Goal: Find specific page/section: Find specific page/section

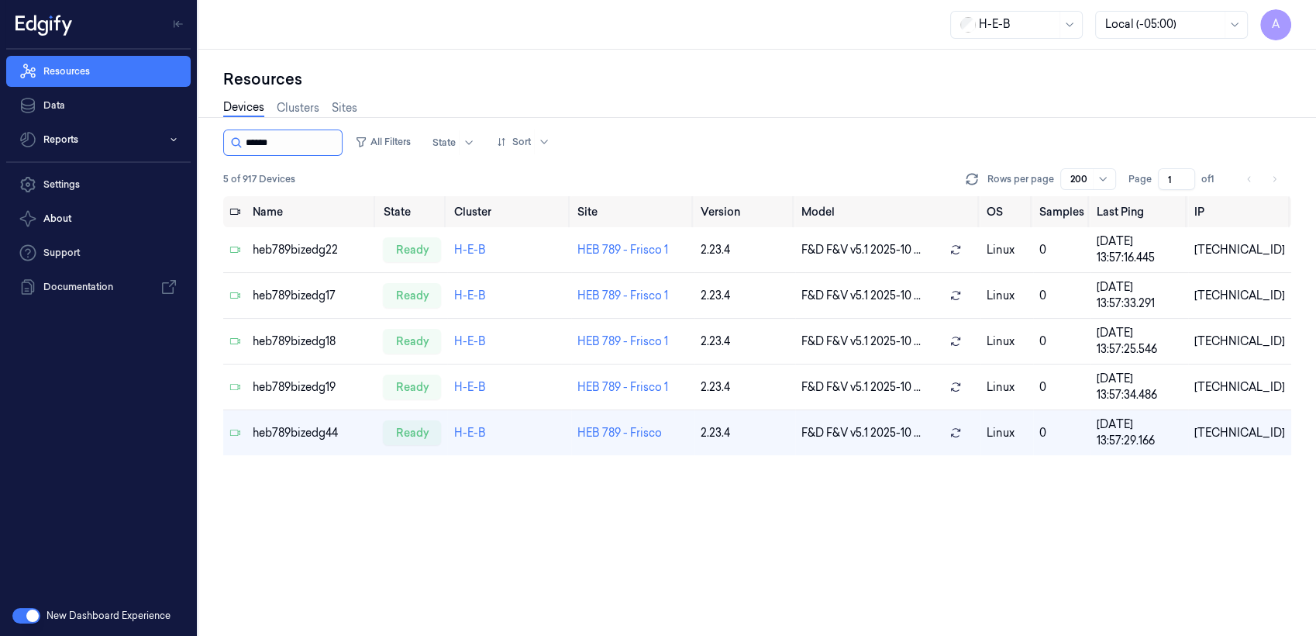
drag, startPoint x: 242, startPoint y: 138, endPoint x: 288, endPoint y: 136, distance: 45.8
click at [288, 136] on div at bounding box center [282, 142] width 119 height 26
drag, startPoint x: 279, startPoint y: 143, endPoint x: 249, endPoint y: 144, distance: 30.3
click at [249, 144] on input "string" at bounding box center [292, 142] width 93 height 25
click at [243, 146] on div at bounding box center [282, 142] width 119 height 26
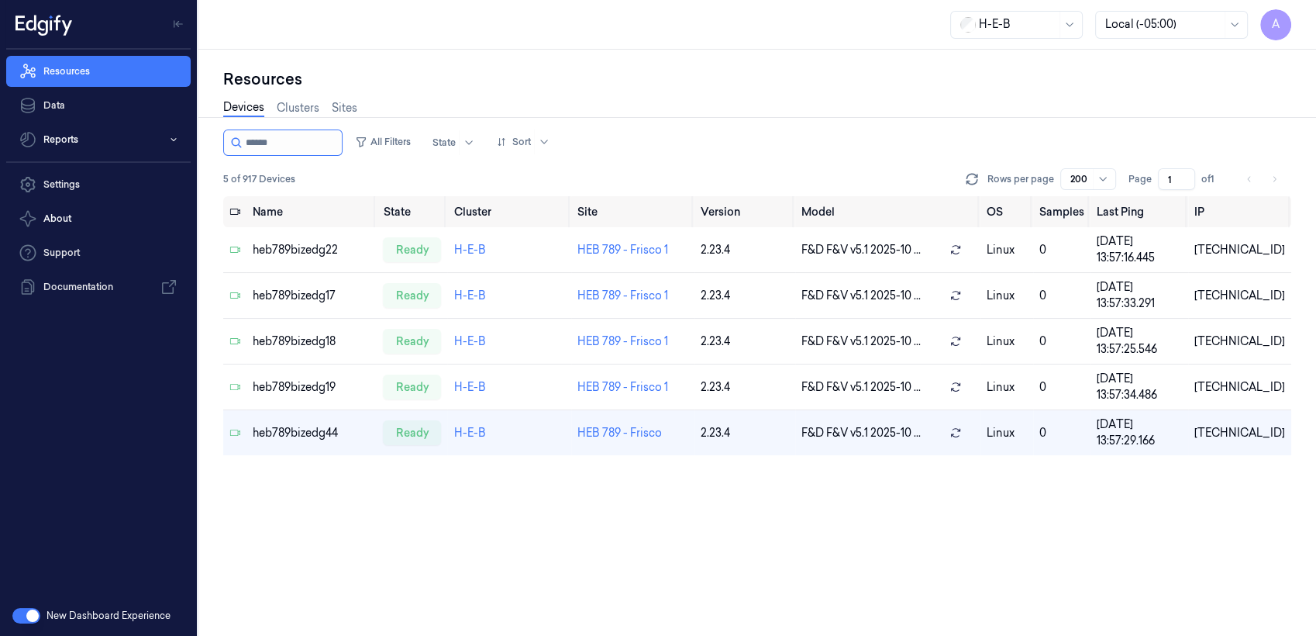
drag, startPoint x: 294, startPoint y: 146, endPoint x: 228, endPoint y: 142, distance: 66.0
click at [228, 142] on div at bounding box center [282, 142] width 119 height 26
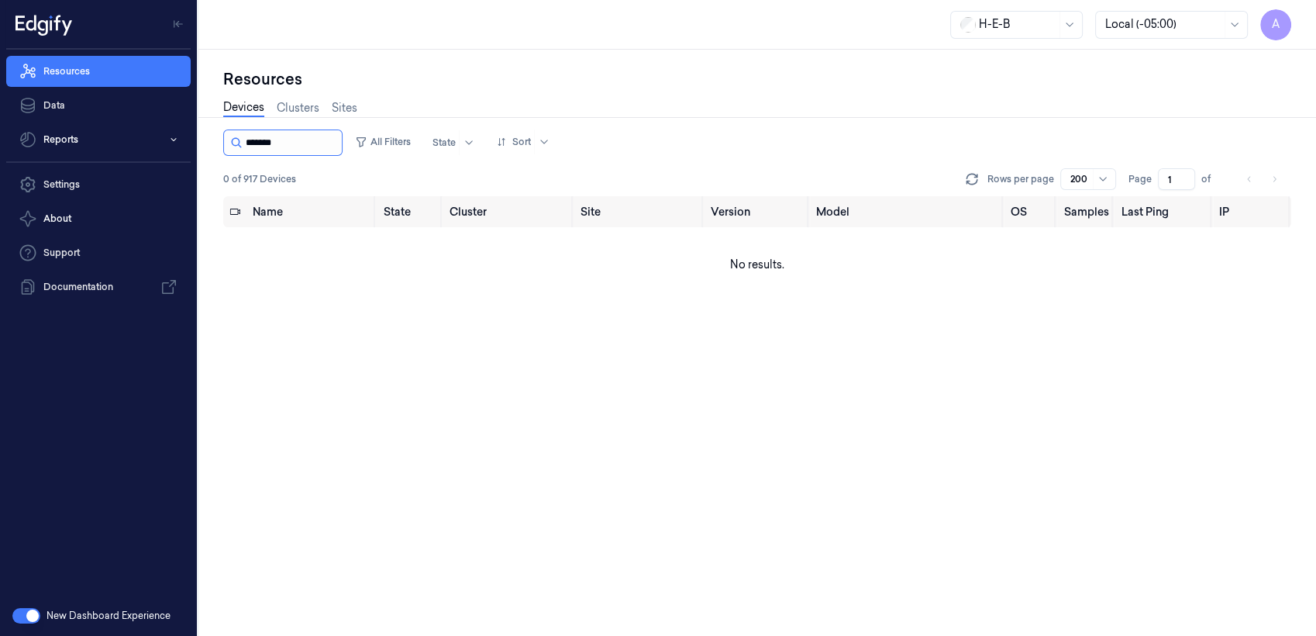
drag, startPoint x: 246, startPoint y: 142, endPoint x: 274, endPoint y: 137, distance: 29.1
click at [274, 137] on input "string" at bounding box center [292, 142] width 93 height 25
type input "********"
drag, startPoint x: 273, startPoint y: 146, endPoint x: 171, endPoint y: 149, distance: 101.6
click at [171, 149] on div "A Resources Data Reports Settings About Support Documentation New Dashboard Exp…" at bounding box center [658, 318] width 1316 height 636
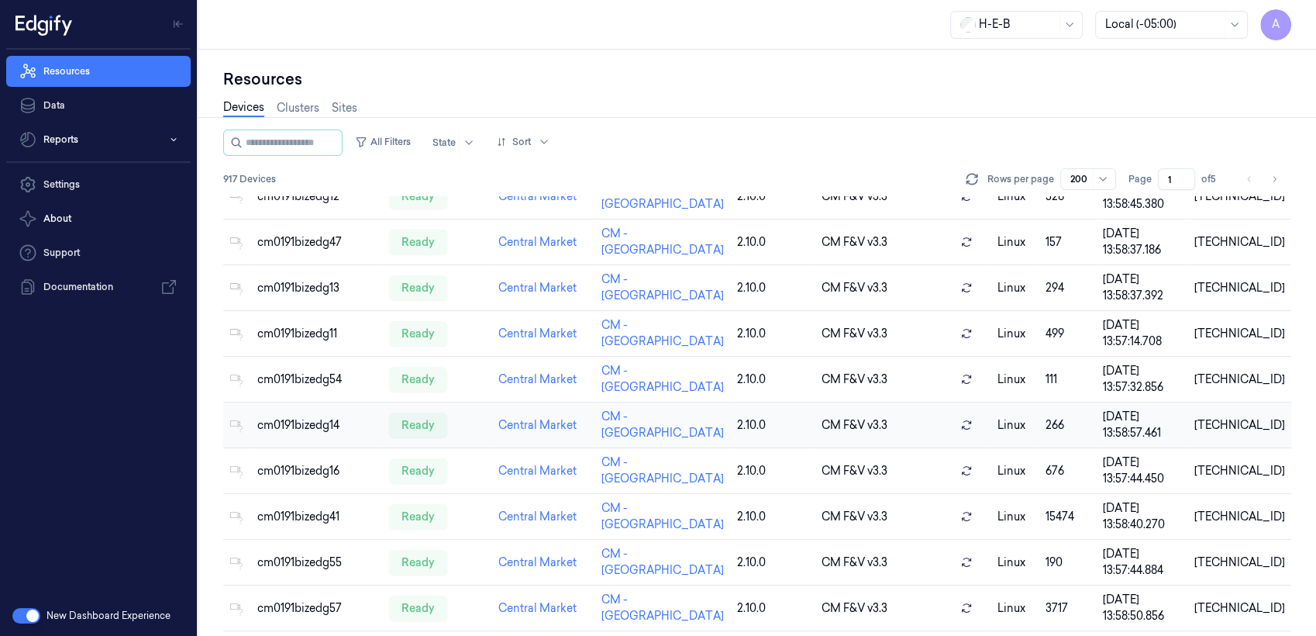
scroll to position [172, 0]
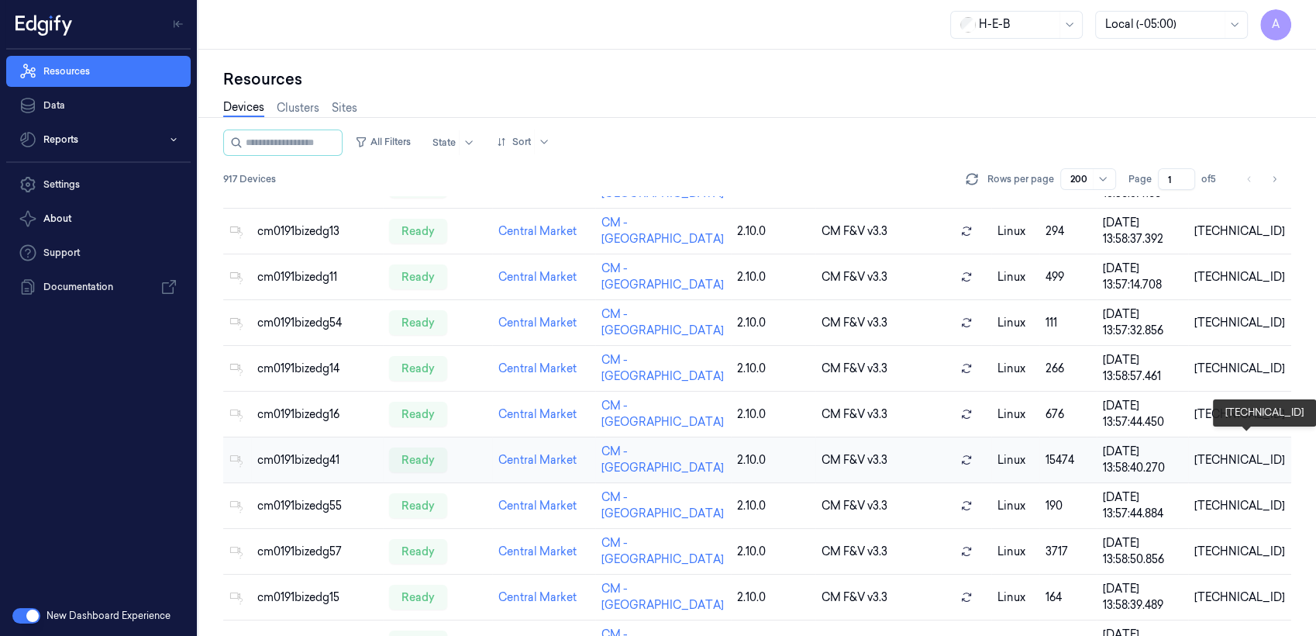
drag, startPoint x: 1231, startPoint y: 443, endPoint x: 1216, endPoint y: 448, distance: 15.4
click at [1230, 452] on div "[TECHNICAL_ID]" at bounding box center [1239, 460] width 91 height 16
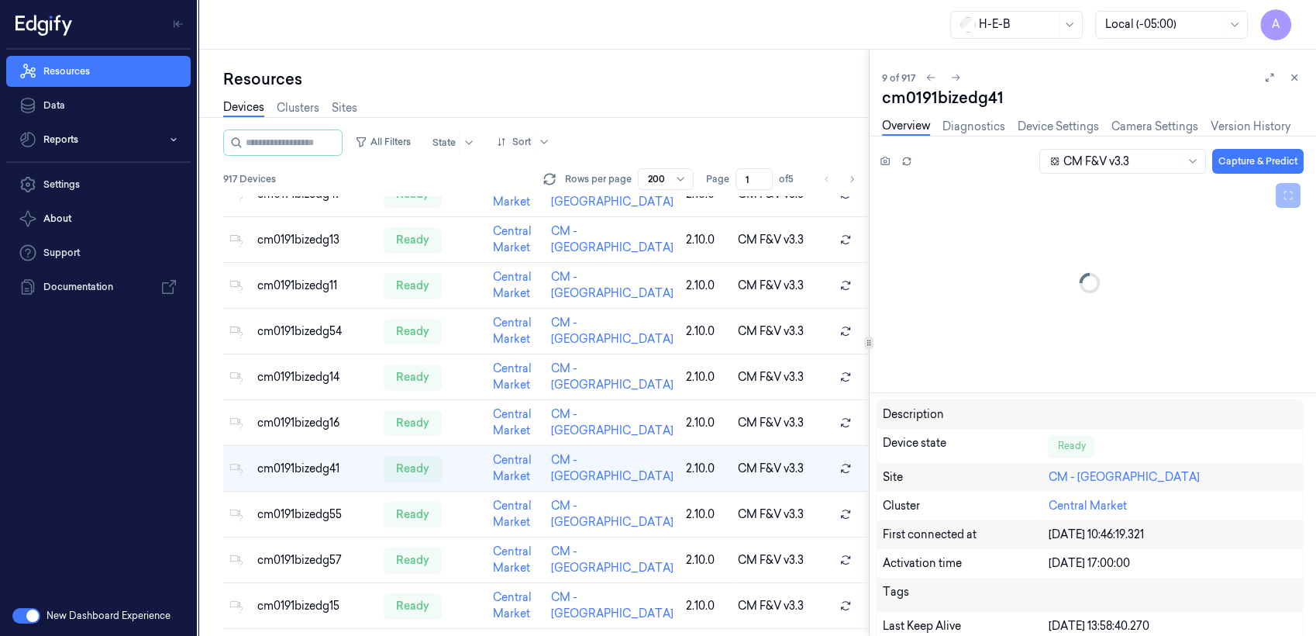
scroll to position [198, 0]
